Goal: Transaction & Acquisition: Register for event/course

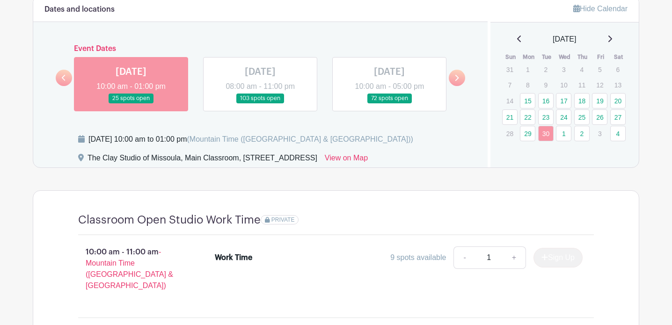
scroll to position [518, 0]
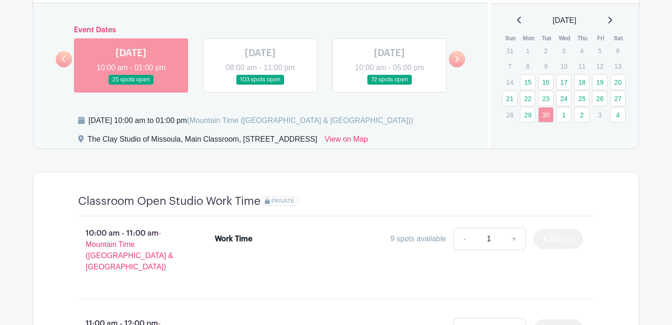
click at [461, 60] on link at bounding box center [457, 59] width 16 height 16
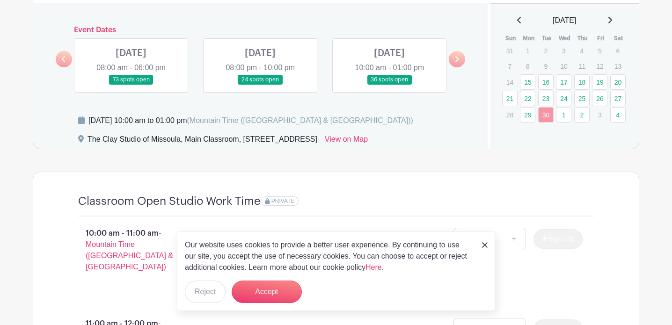
click at [131, 85] on link at bounding box center [131, 85] width 0 height 0
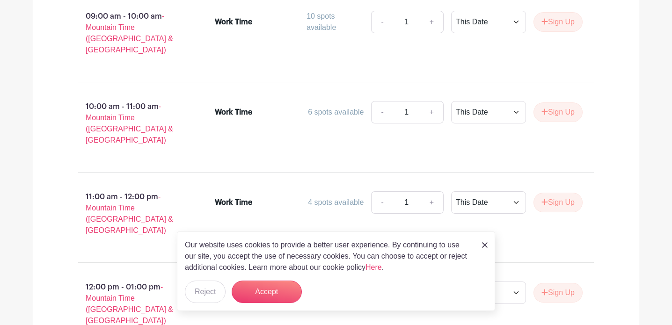
scroll to position [837, 0]
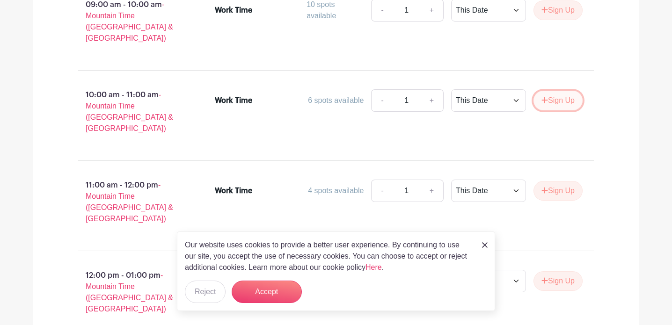
click at [556, 91] on button "Sign Up" at bounding box center [557, 101] width 49 height 20
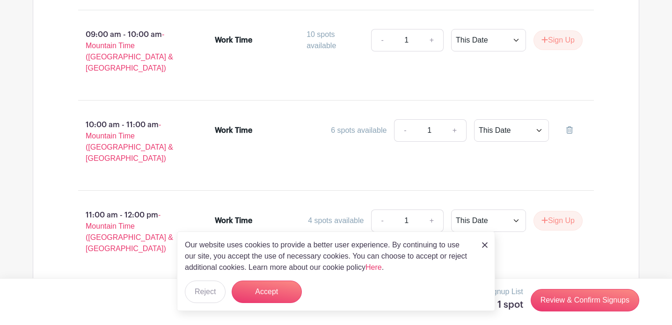
scroll to position [733, 0]
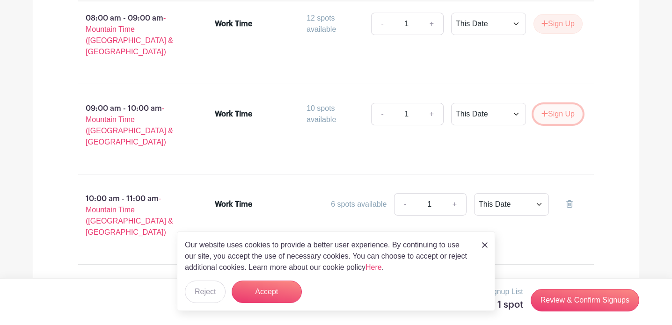
click at [556, 104] on button "Sign Up" at bounding box center [557, 114] width 49 height 20
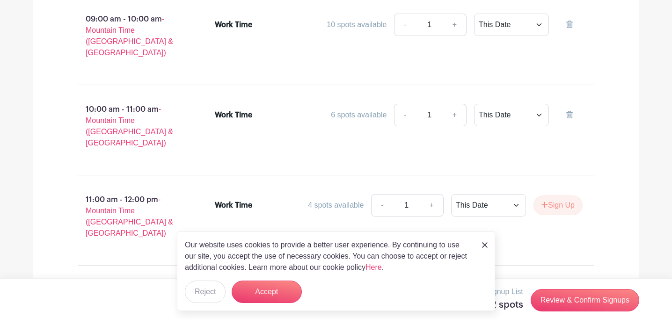
scroll to position [865, 0]
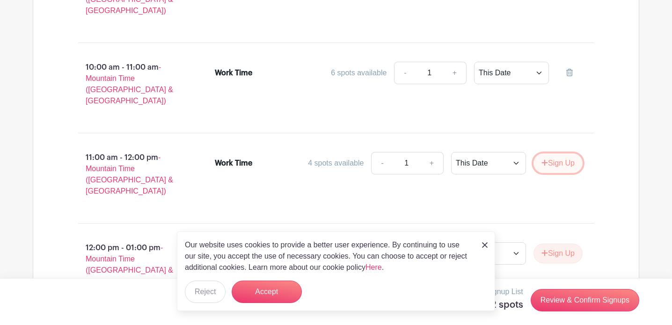
click at [561, 153] on button "Sign Up" at bounding box center [557, 163] width 49 height 20
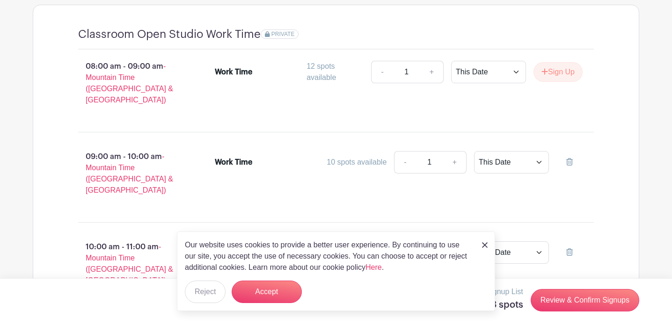
scroll to position [602, 0]
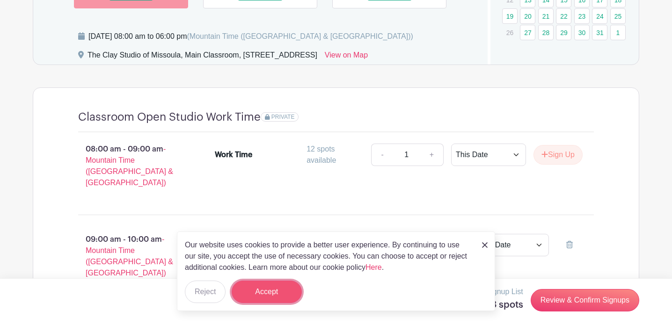
click at [285, 292] on button "Accept" at bounding box center [267, 292] width 70 height 22
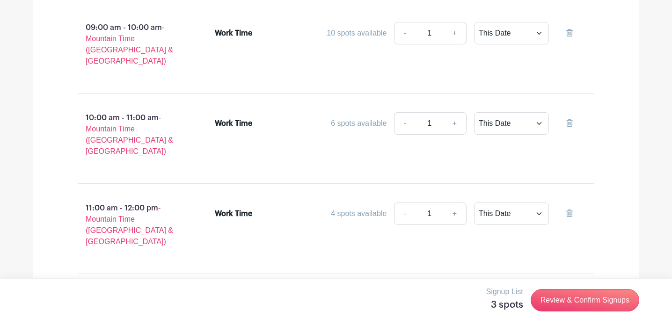
scroll to position [885, 0]
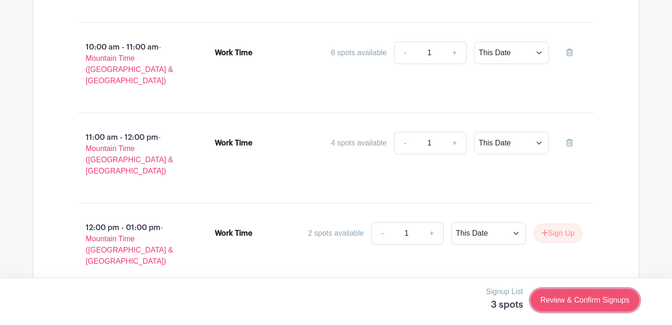
click at [582, 300] on link "Review & Confirm Signups" at bounding box center [585, 300] width 109 height 22
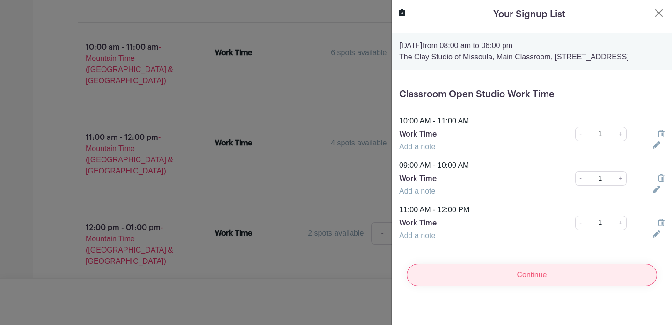
click at [551, 286] on input "Continue" at bounding box center [532, 275] width 250 height 22
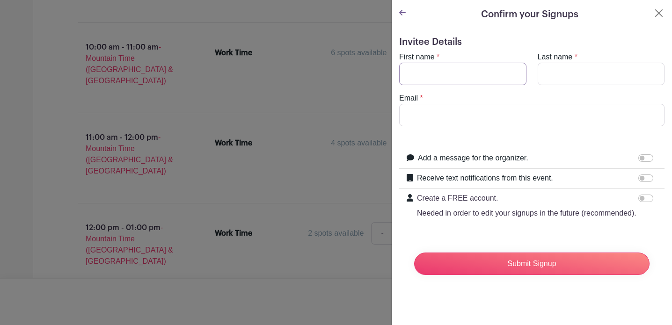
click at [491, 75] on input "First name" at bounding box center [462, 74] width 127 height 22
type input "Will"
click at [562, 75] on input "Last name" at bounding box center [601, 74] width 127 height 22
type input "Hoard"
click at [483, 112] on input "Email" at bounding box center [531, 115] width 265 height 22
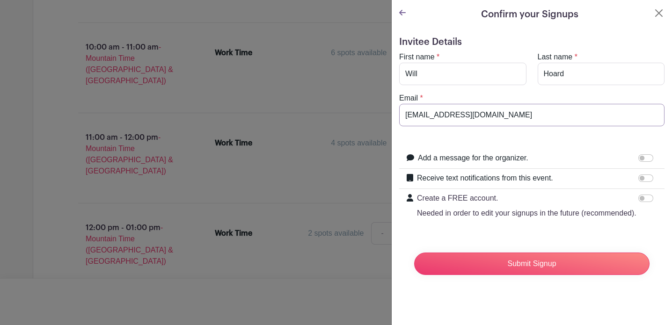
type input "[EMAIL_ADDRESS][DOMAIN_NAME]"
click at [643, 195] on input "Create a FREE account. Needed in order to edit your signups in the future (reco…" at bounding box center [645, 198] width 15 height 7
checkbox input "true"
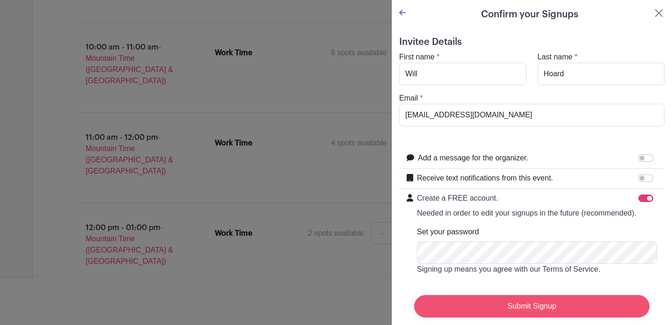
click at [482, 300] on input "Submit Signup" at bounding box center [531, 306] width 235 height 22
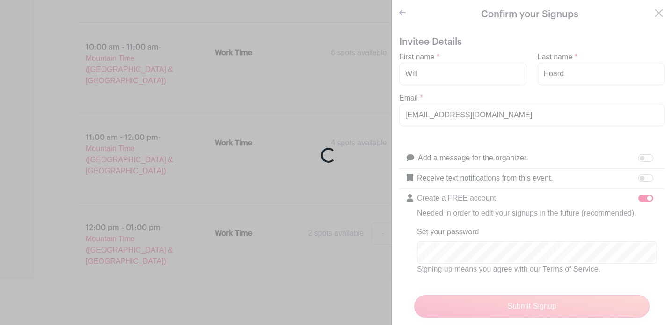
scroll to position [889, 0]
